Goal: Information Seeking & Learning: Learn about a topic

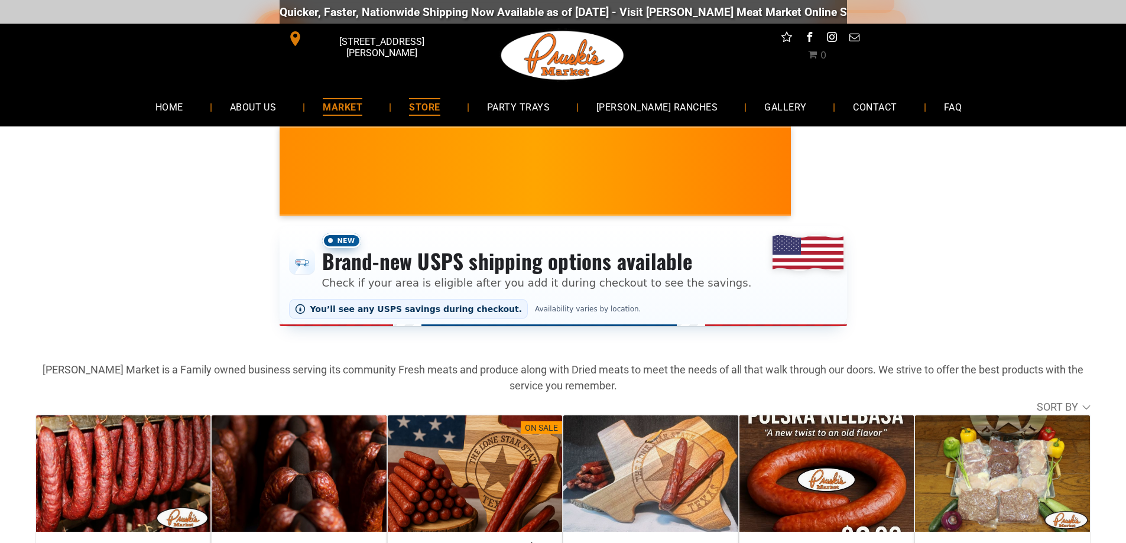
click at [362, 106] on span "MARKET" at bounding box center [343, 106] width 40 height 17
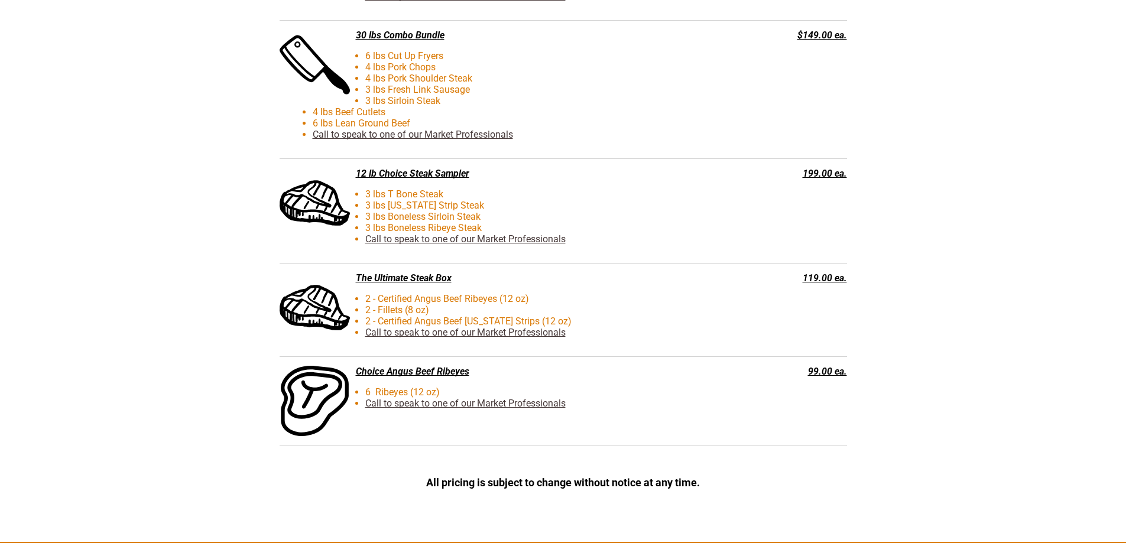
scroll to position [2757, 0]
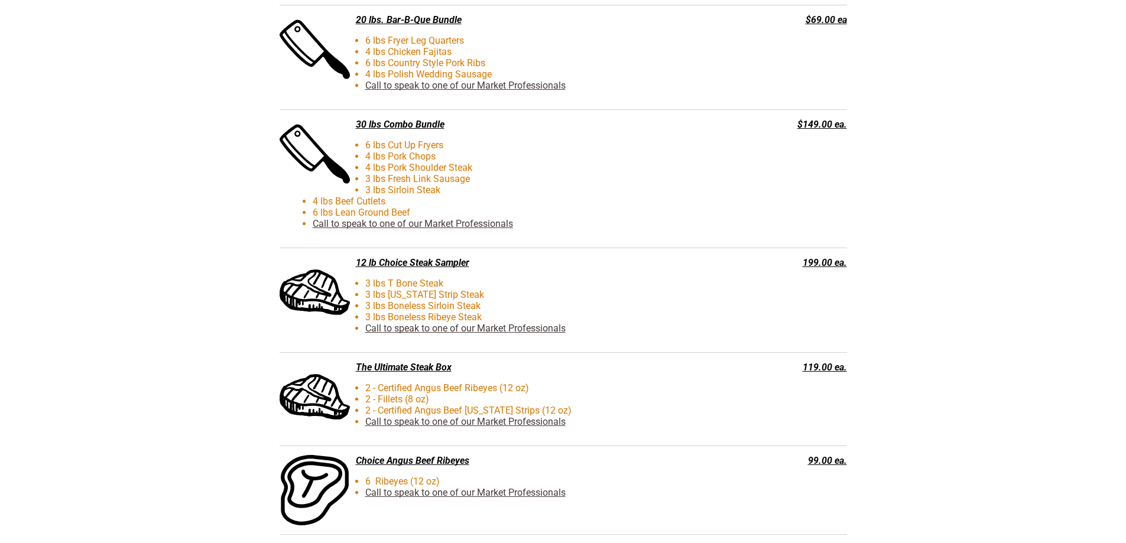
click at [501, 227] on link "Call to speak to one of our Market Professionals" at bounding box center [413, 223] width 200 height 11
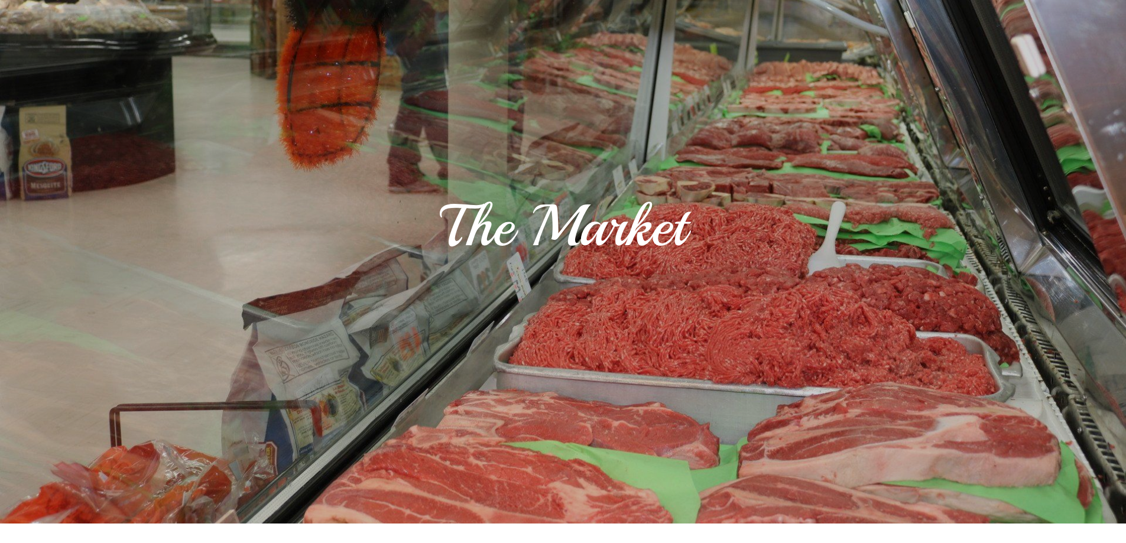
scroll to position [0, 0]
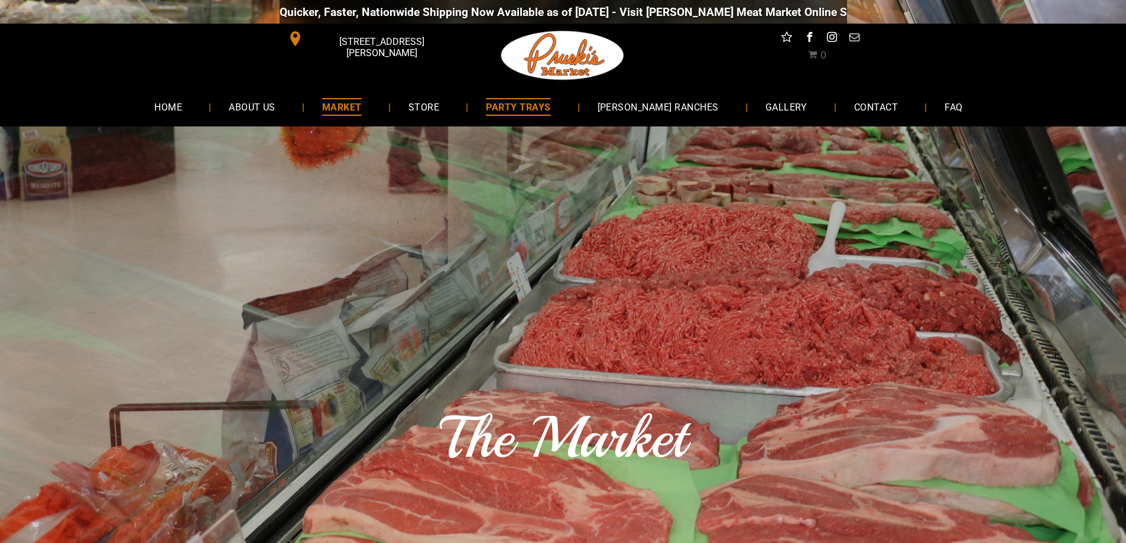
click at [550, 112] on span "PARTY TRAYS" at bounding box center [518, 106] width 64 height 17
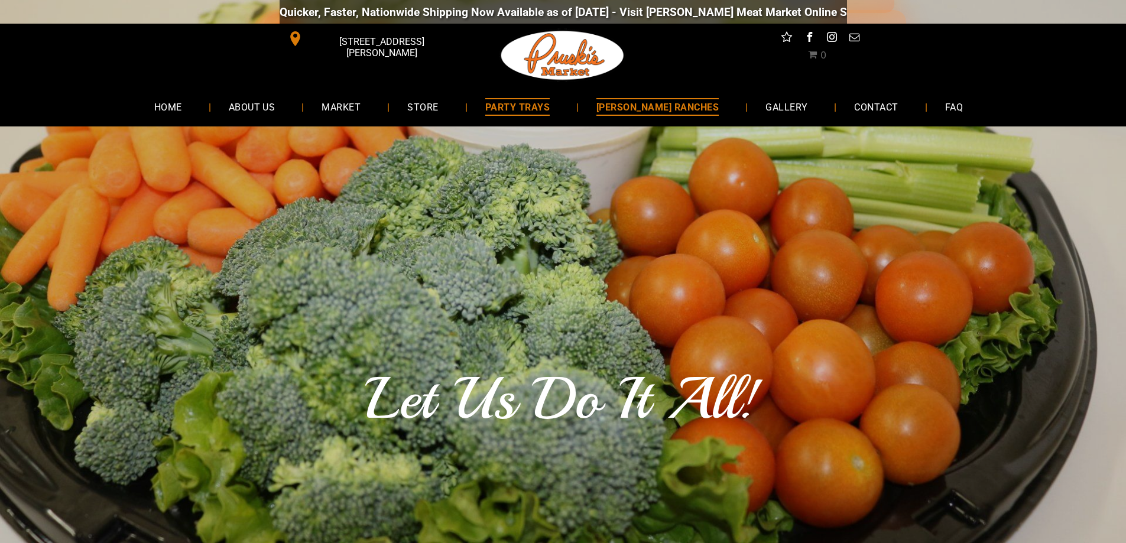
click at [634, 102] on span "[PERSON_NAME] RANCHES" at bounding box center [657, 106] width 122 height 17
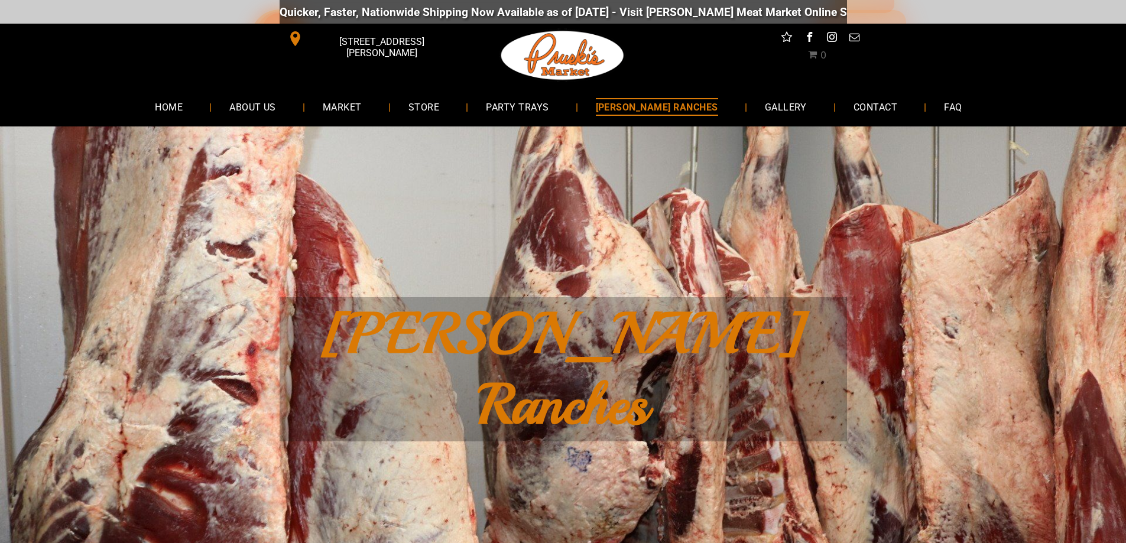
scroll to position [315, 0]
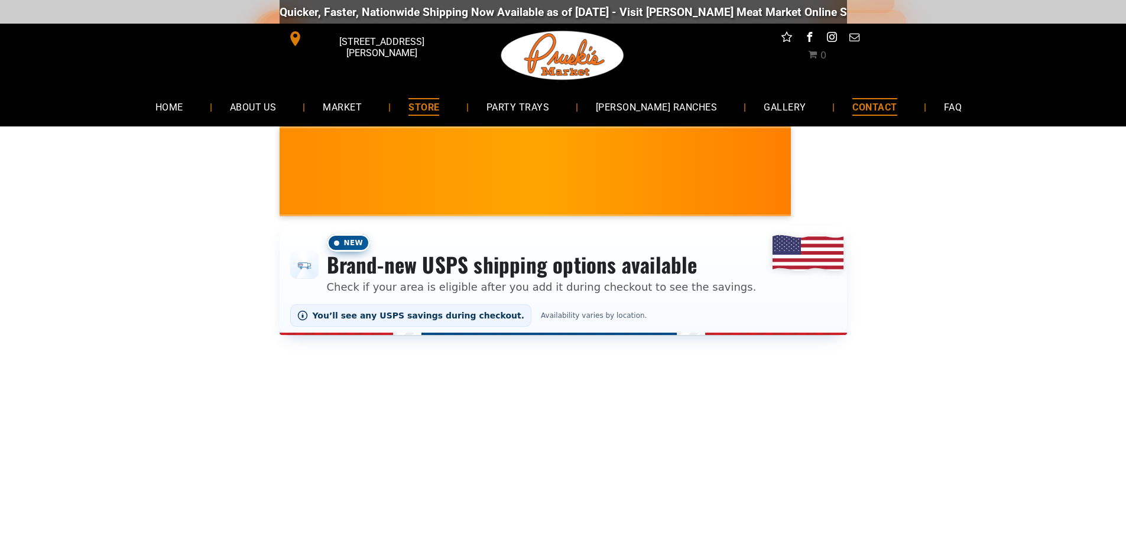
click at [852, 115] on span "CONTACT" at bounding box center [874, 106] width 44 height 17
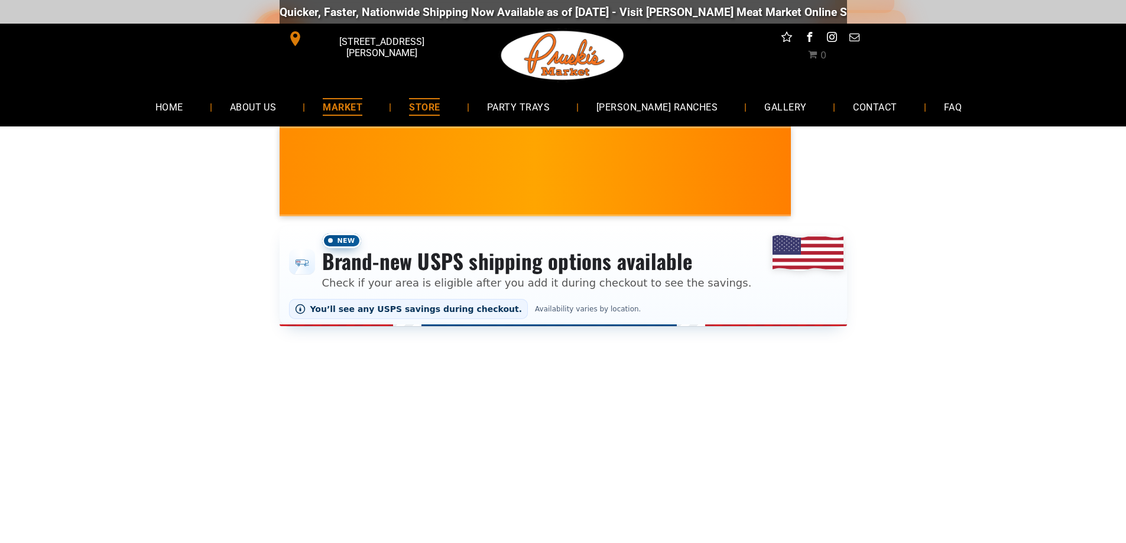
click at [362, 107] on span "MARKET" at bounding box center [343, 106] width 40 height 17
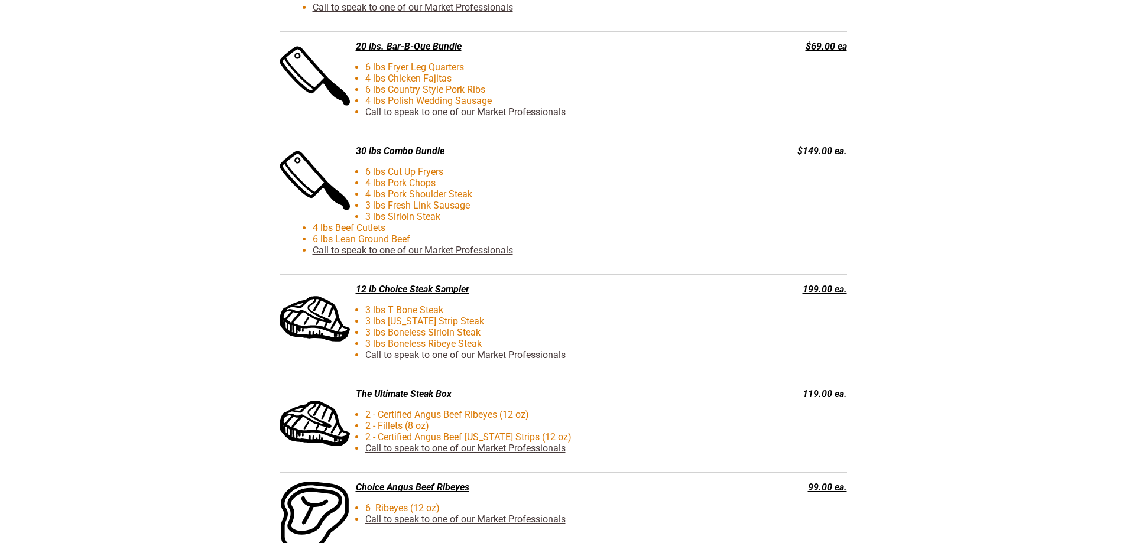
scroll to position [2757, 0]
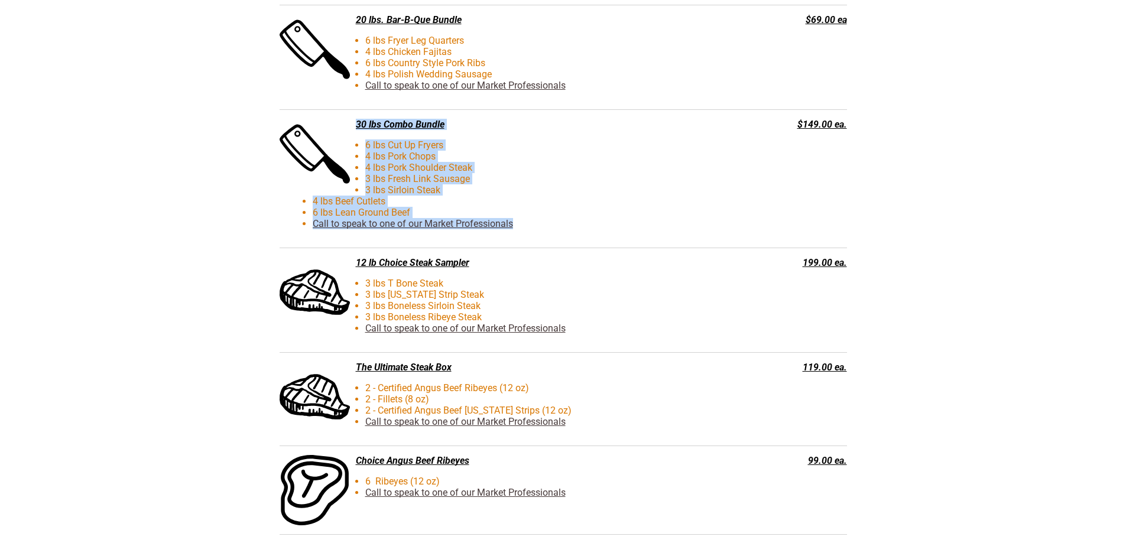
drag, startPoint x: 552, startPoint y: 230, endPoint x: 353, endPoint y: 127, distance: 224.1
click at [353, 127] on div "30 lbs Combo Bundle 6 lbs Cut Up Fryers 4 lbs Pork Chops 4 lbs Pork Shoulder St…" at bounding box center [503, 179] width 448 height 120
click at [697, 202] on li "4 lbs Beef Cutlets" at bounding box center [525, 201] width 424 height 11
drag, startPoint x: 552, startPoint y: 236, endPoint x: 357, endPoint y: 126, distance: 224.3
click at [357, 126] on div "30 lbs Combo Bundle 6 lbs Cut Up Fryers 4 lbs Pork Chops 4 lbs Pork Shoulder St…" at bounding box center [503, 179] width 448 height 120
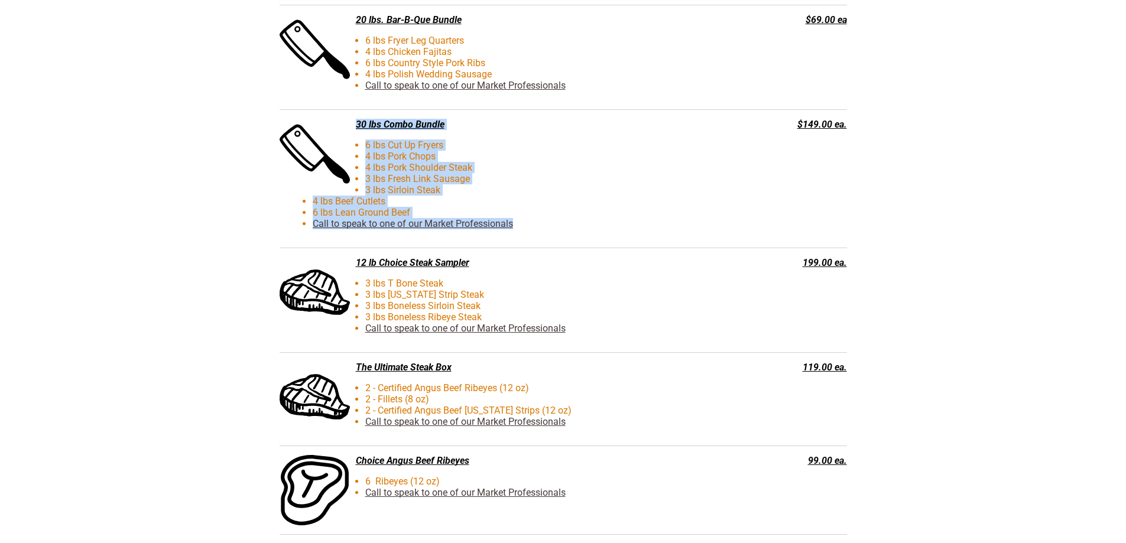
click at [594, 154] on li "4 lbs Pork Chops" at bounding box center [525, 156] width 424 height 11
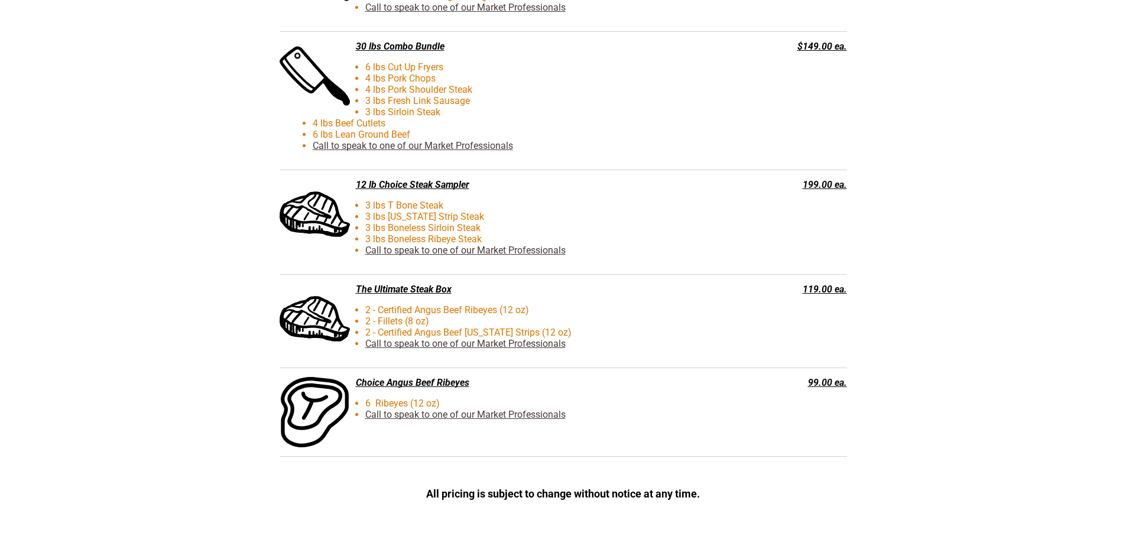
scroll to position [2836, 0]
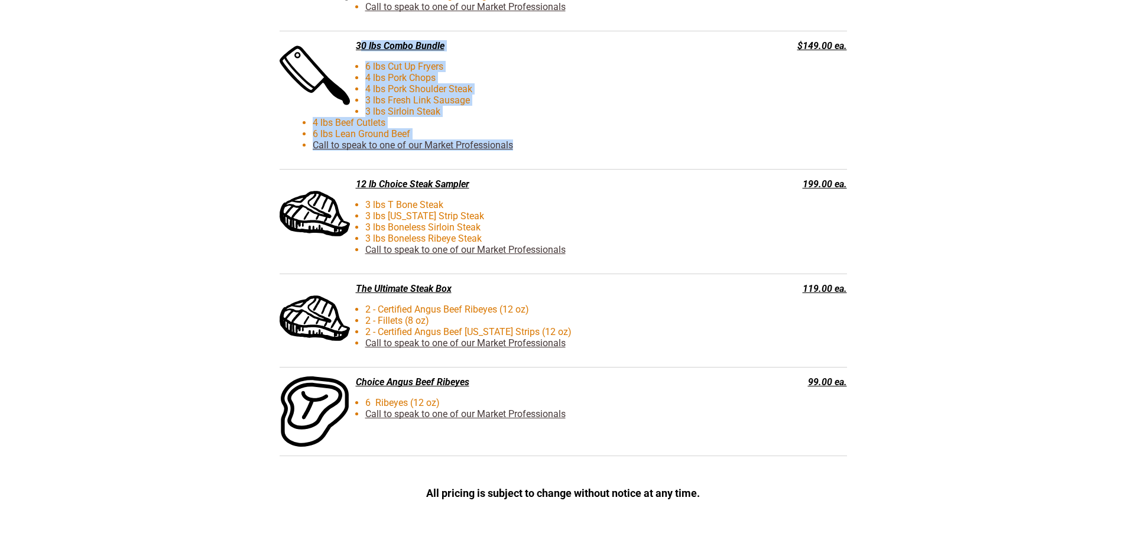
drag, startPoint x: 541, startPoint y: 152, endPoint x: 360, endPoint y: 47, distance: 208.7
click at [360, 47] on div "30 lbs Combo Bundle 6 lbs Cut Up Fryers 4 lbs Pork Chops 4 lbs Pork Shoulder St…" at bounding box center [503, 100] width 448 height 120
click at [704, 100] on li "3 lbs Fresh Link Sausage" at bounding box center [525, 100] width 424 height 11
